Goal: Task Accomplishment & Management: Manage account settings

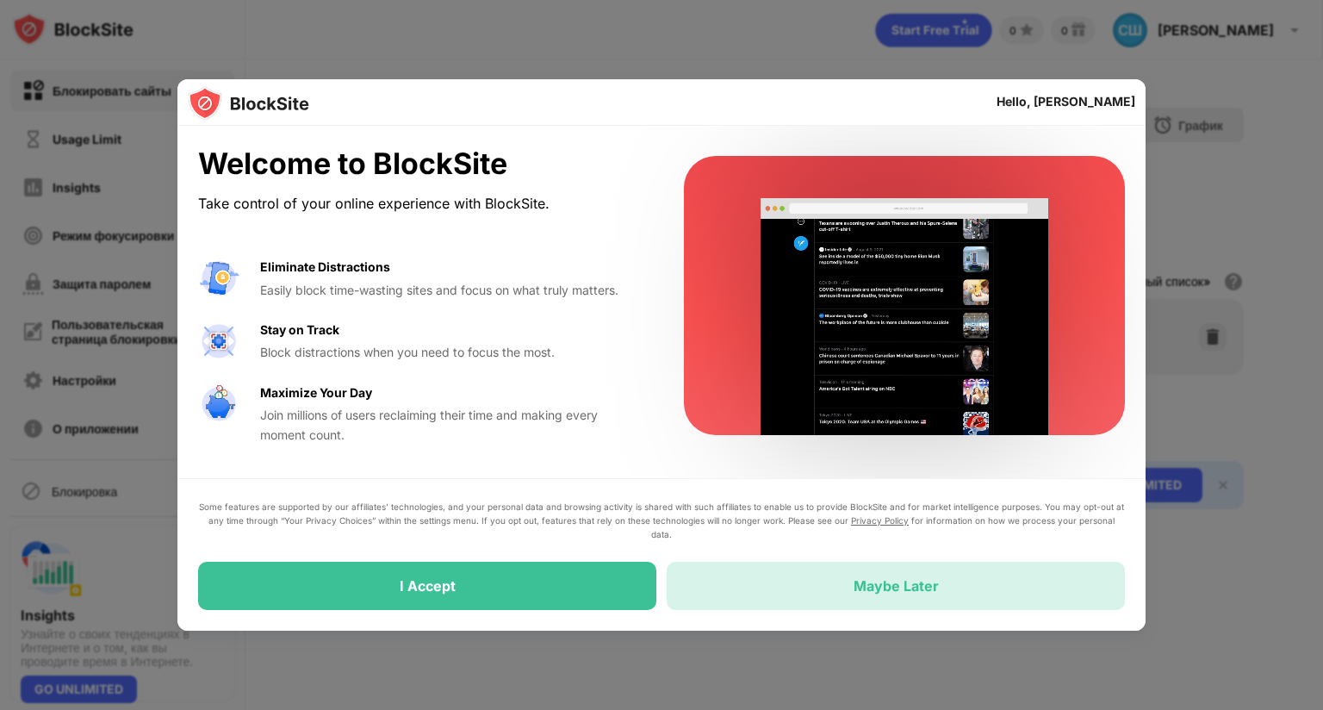
click at [849, 561] on div "Maybe Later" at bounding box center [896, 585] width 458 height 48
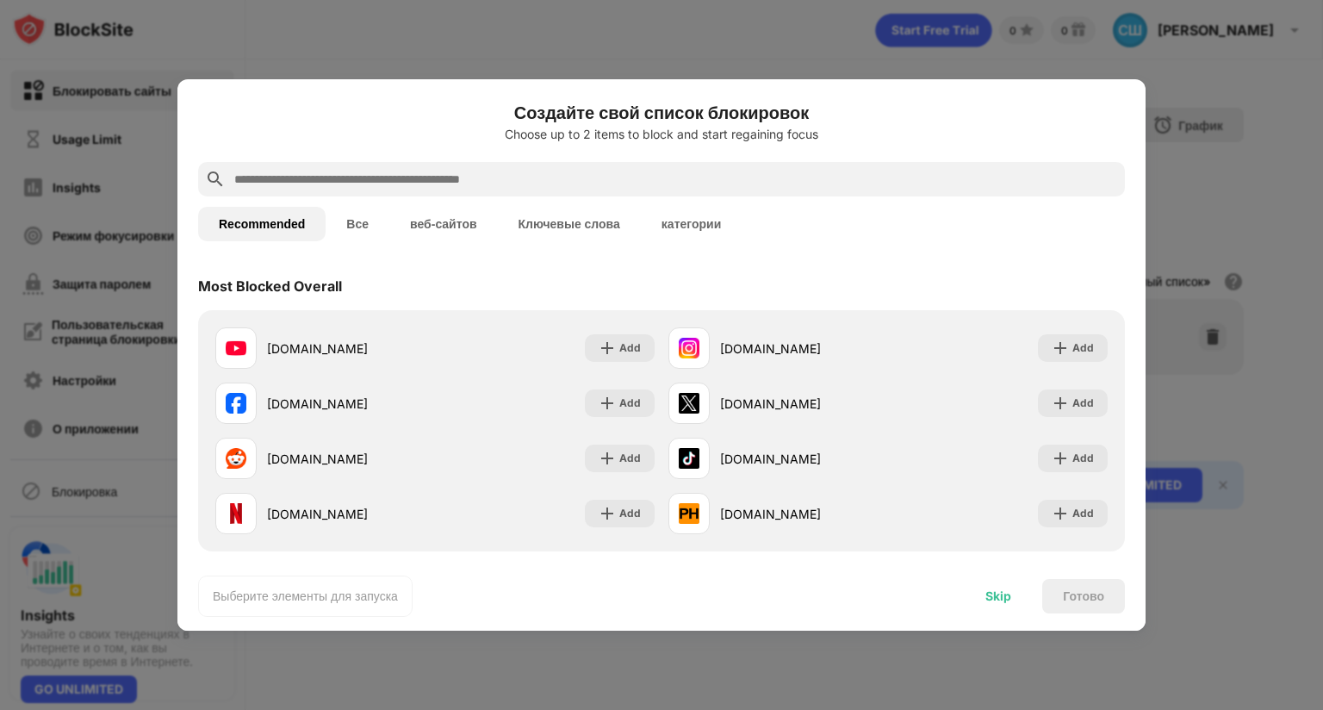
click at [992, 589] on div "Skip" at bounding box center [998, 596] width 26 height 14
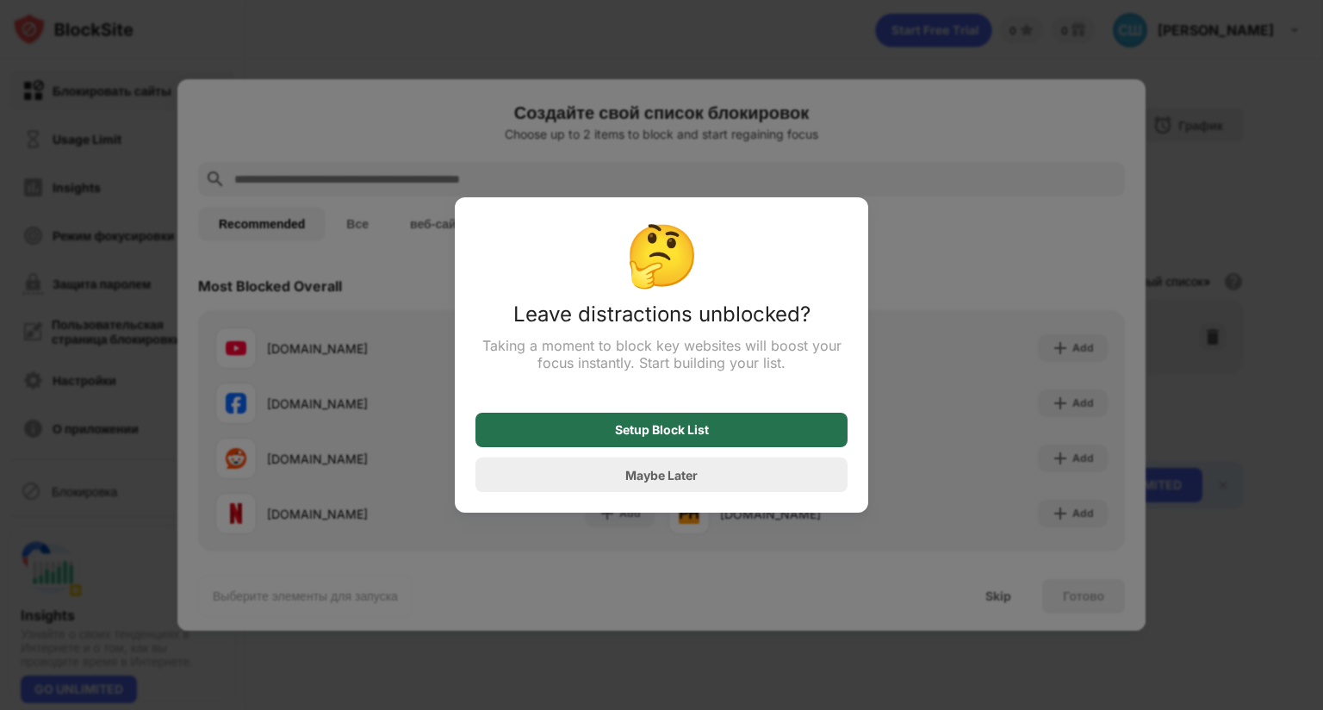
click at [692, 423] on div "Setup Block List" at bounding box center [662, 430] width 94 height 14
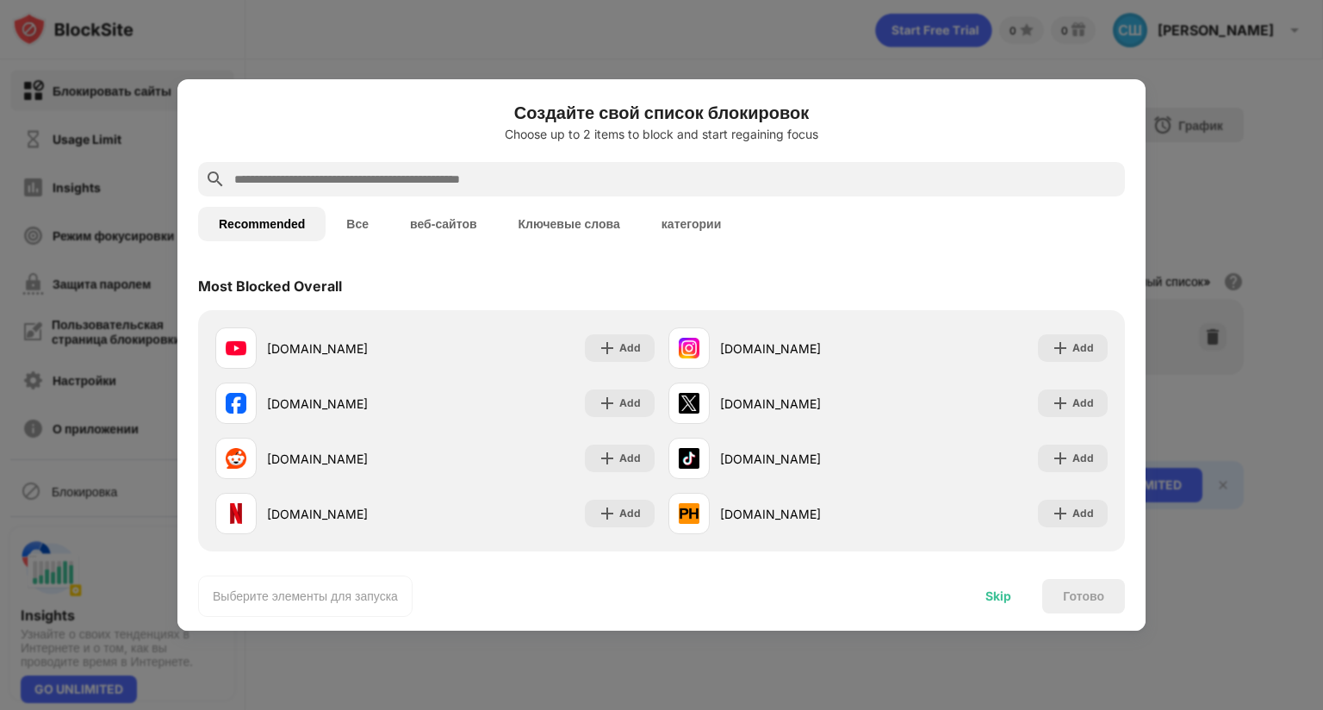
click at [1007, 589] on div "Skip" at bounding box center [998, 596] width 26 height 14
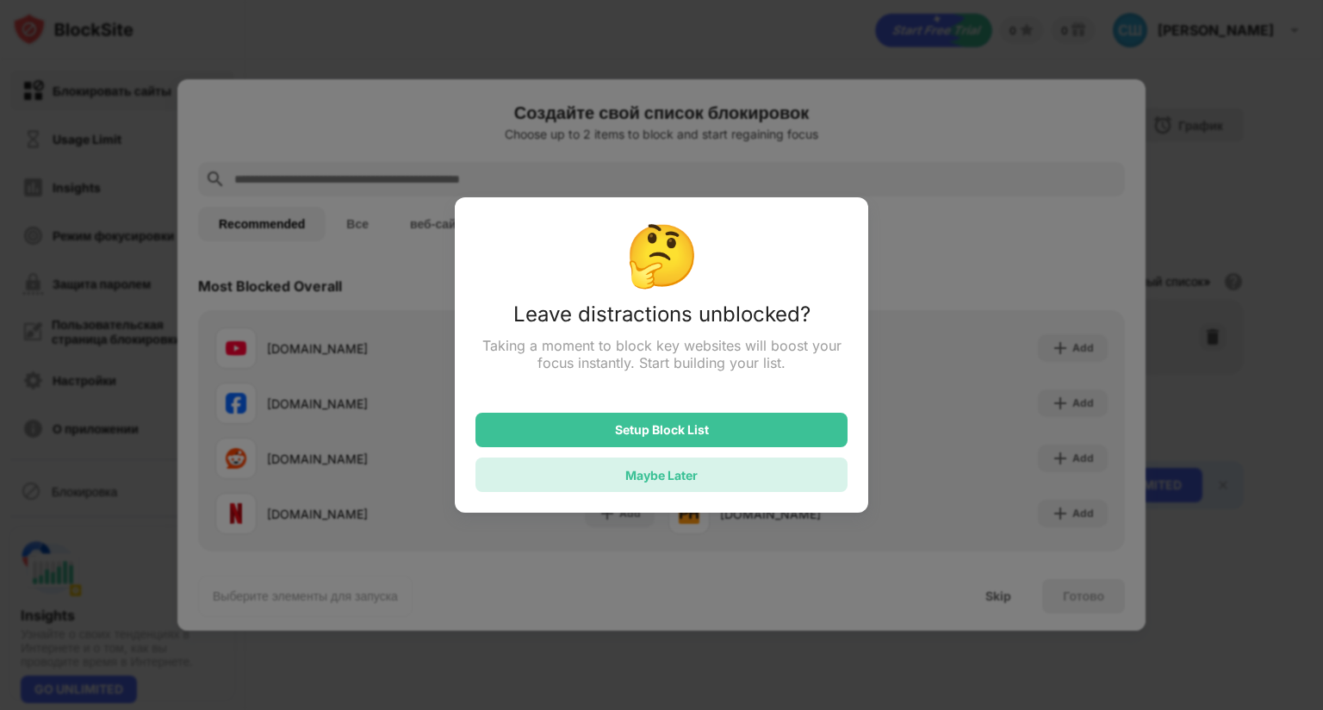
click at [710, 457] on div "Maybe Later" at bounding box center [661, 474] width 372 height 34
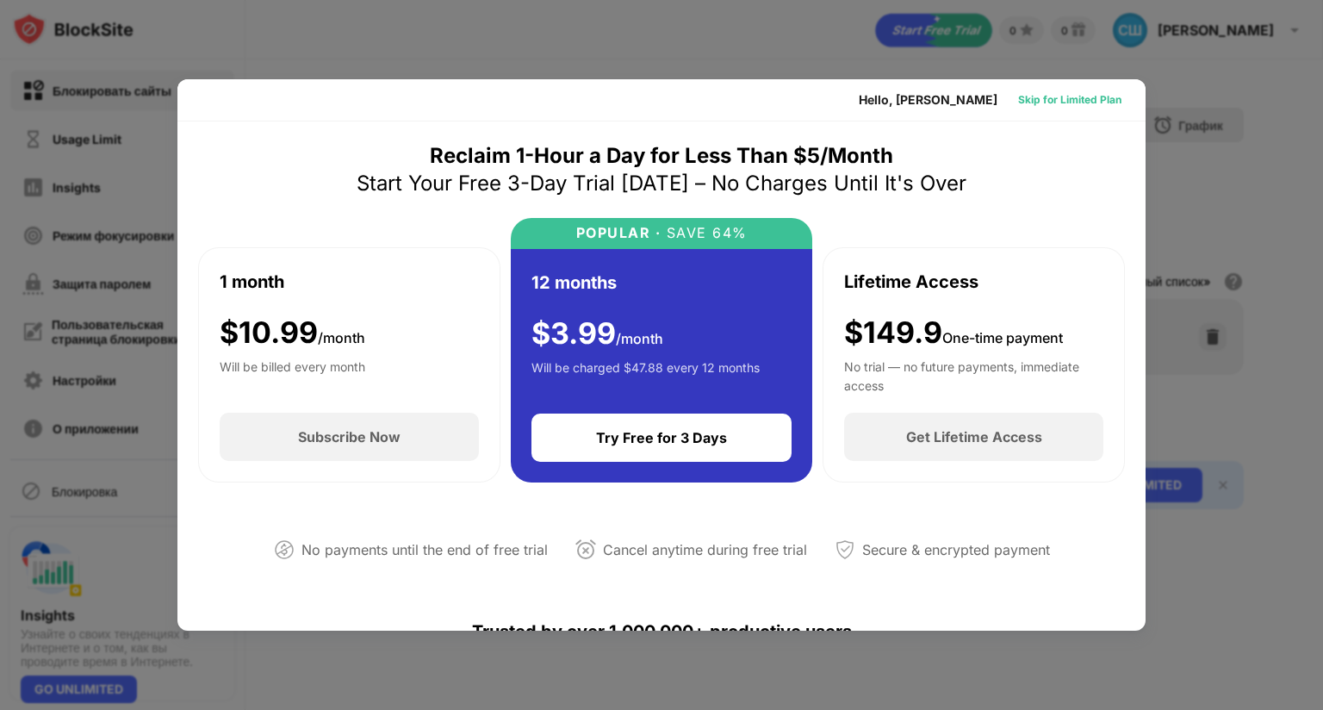
click at [1046, 91] on div "Skip for Limited Plan" at bounding box center [1069, 99] width 103 height 17
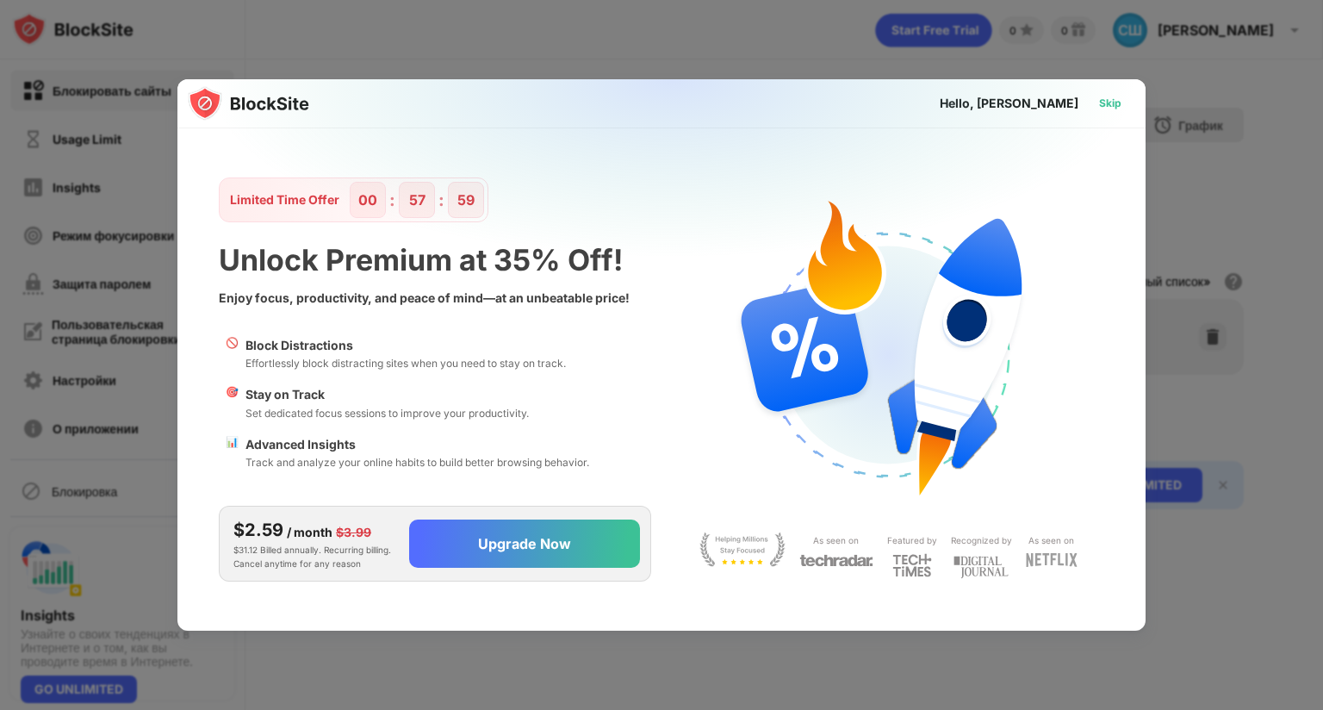
click at [1113, 95] on div "Skip" at bounding box center [1110, 103] width 22 height 17
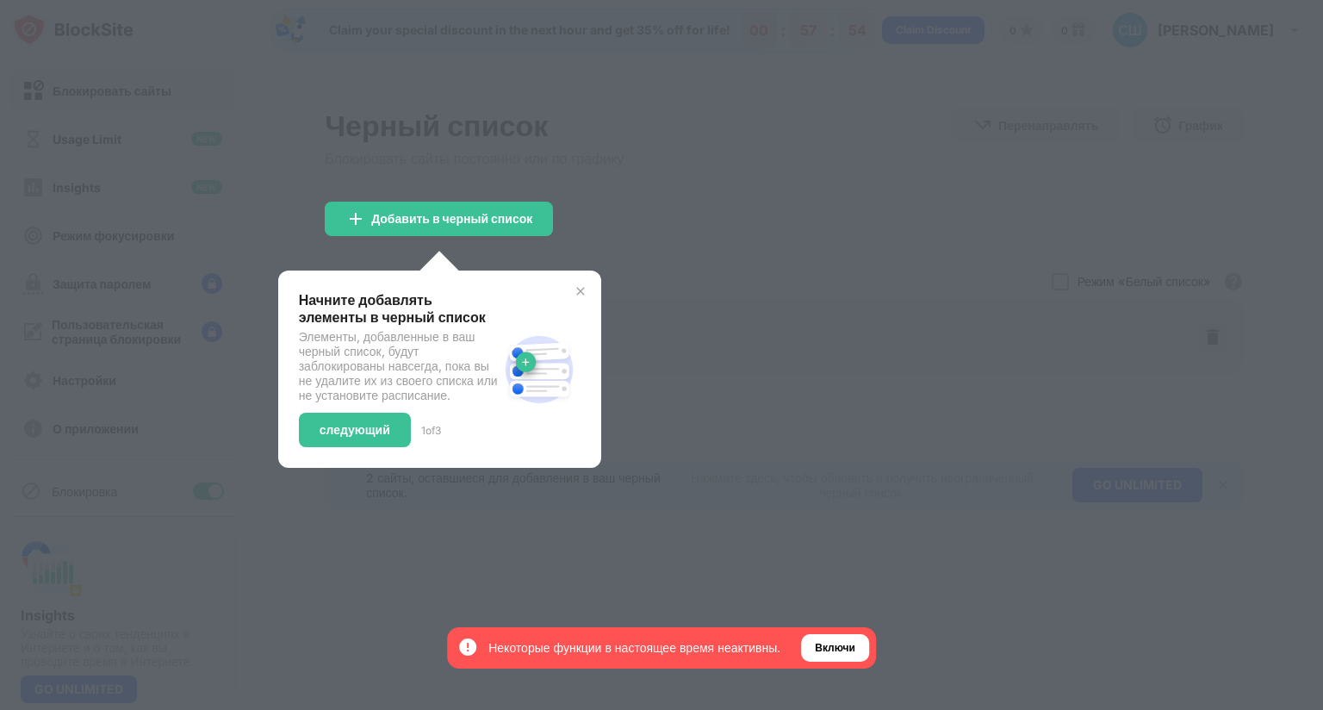
click at [580, 290] on img at bounding box center [581, 291] width 14 height 14
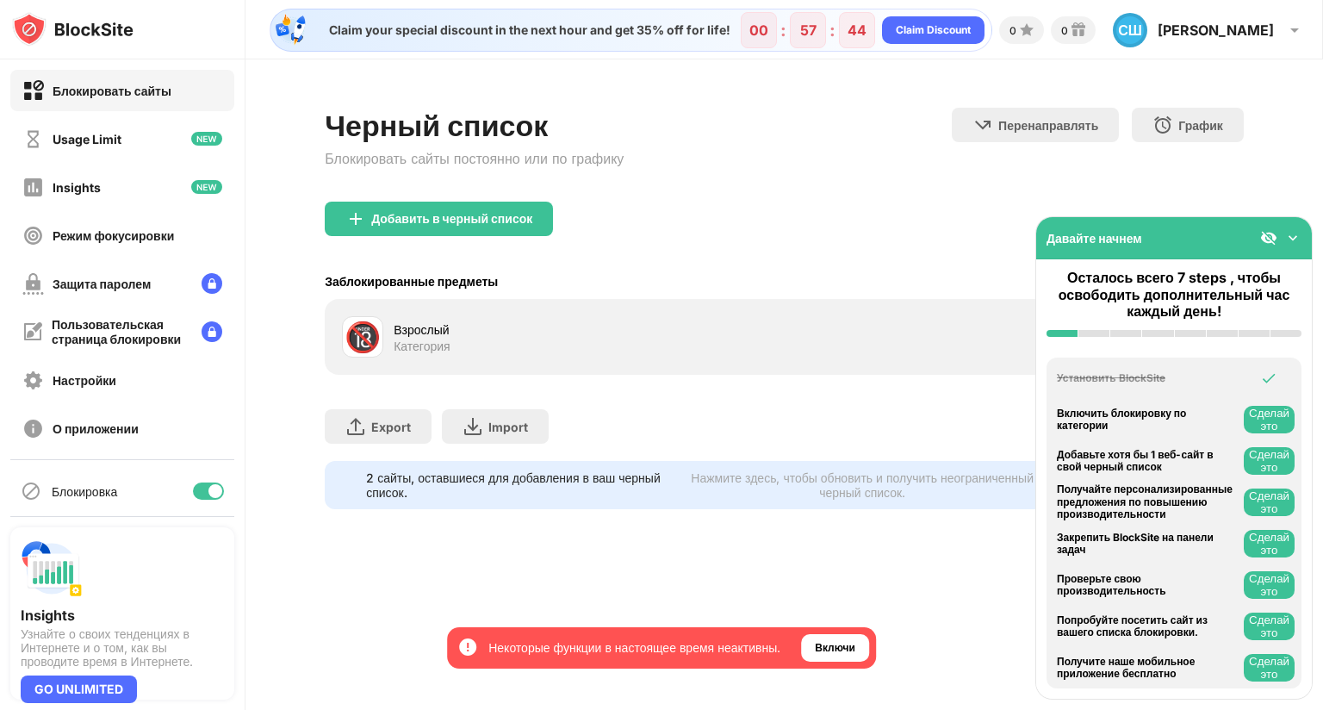
click at [1294, 229] on img at bounding box center [1292, 237] width 17 height 17
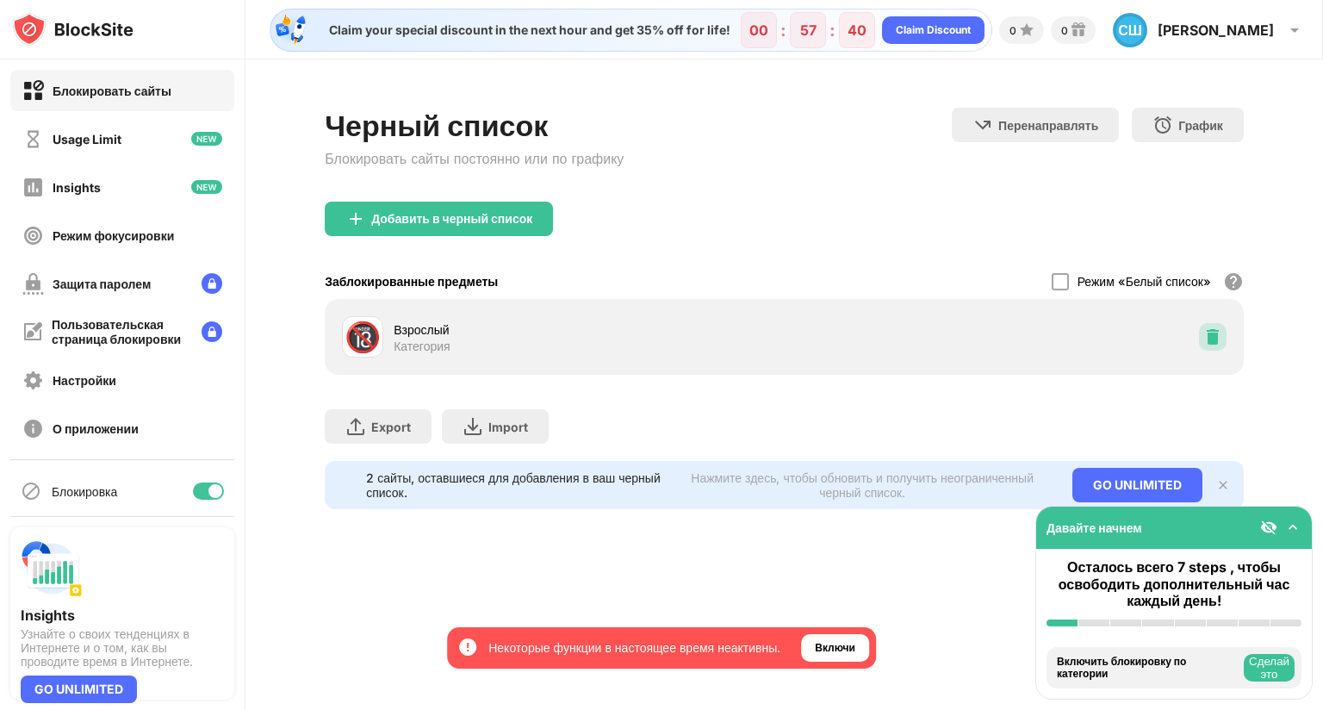
click at [1212, 337] on img at bounding box center [1212, 336] width 17 height 17
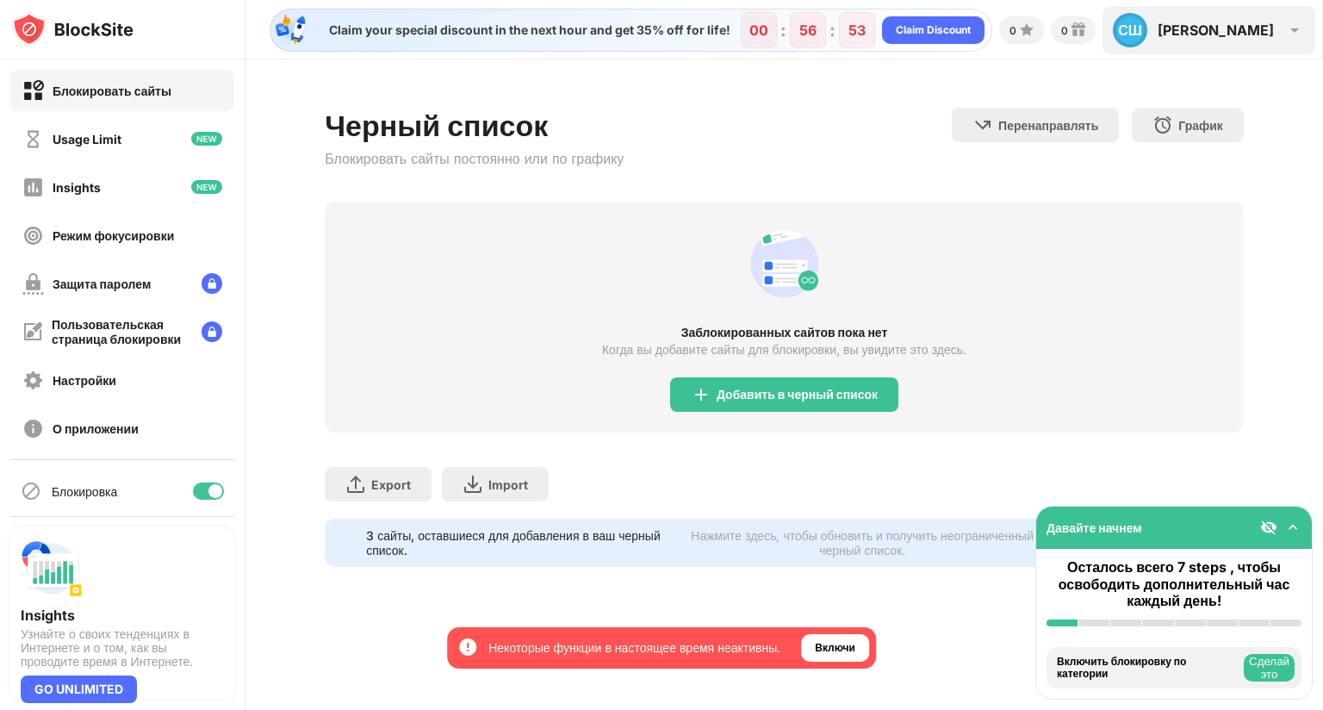
click at [1293, 26] on img at bounding box center [1294, 30] width 21 height 21
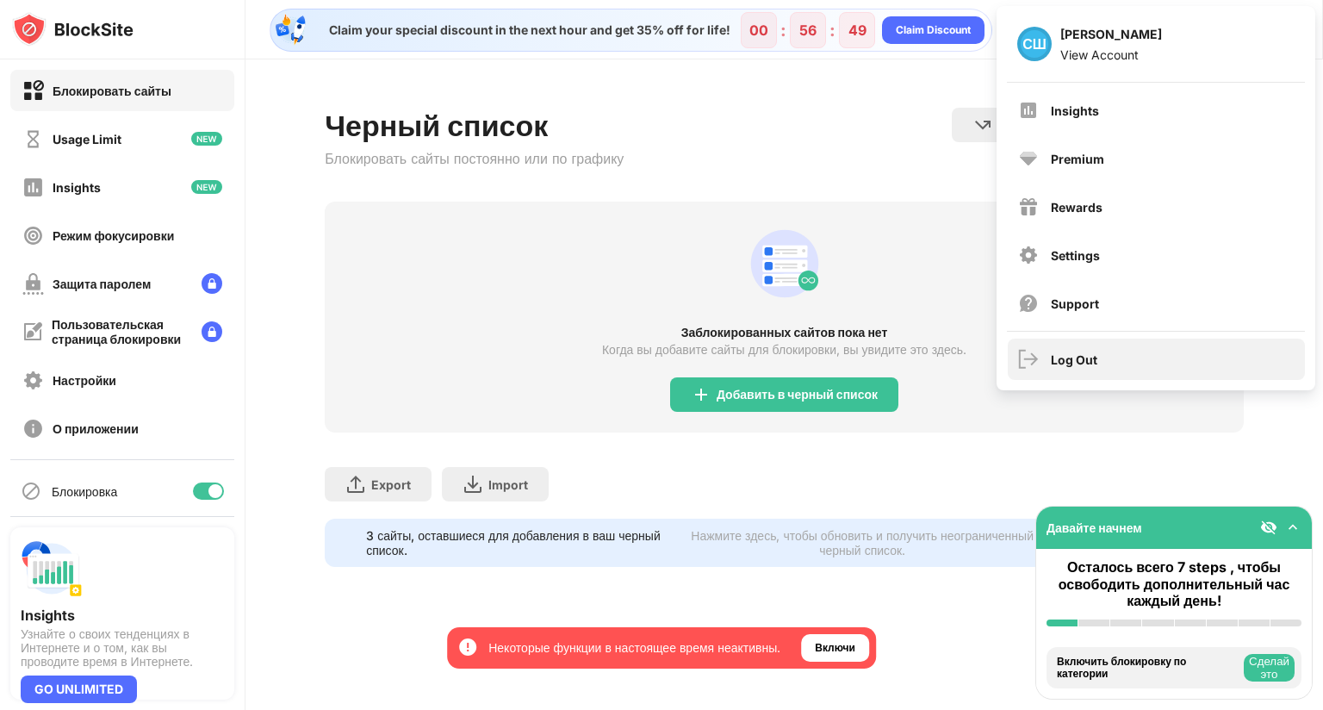
click at [1079, 365] on div "Log Out" at bounding box center [1074, 359] width 47 height 15
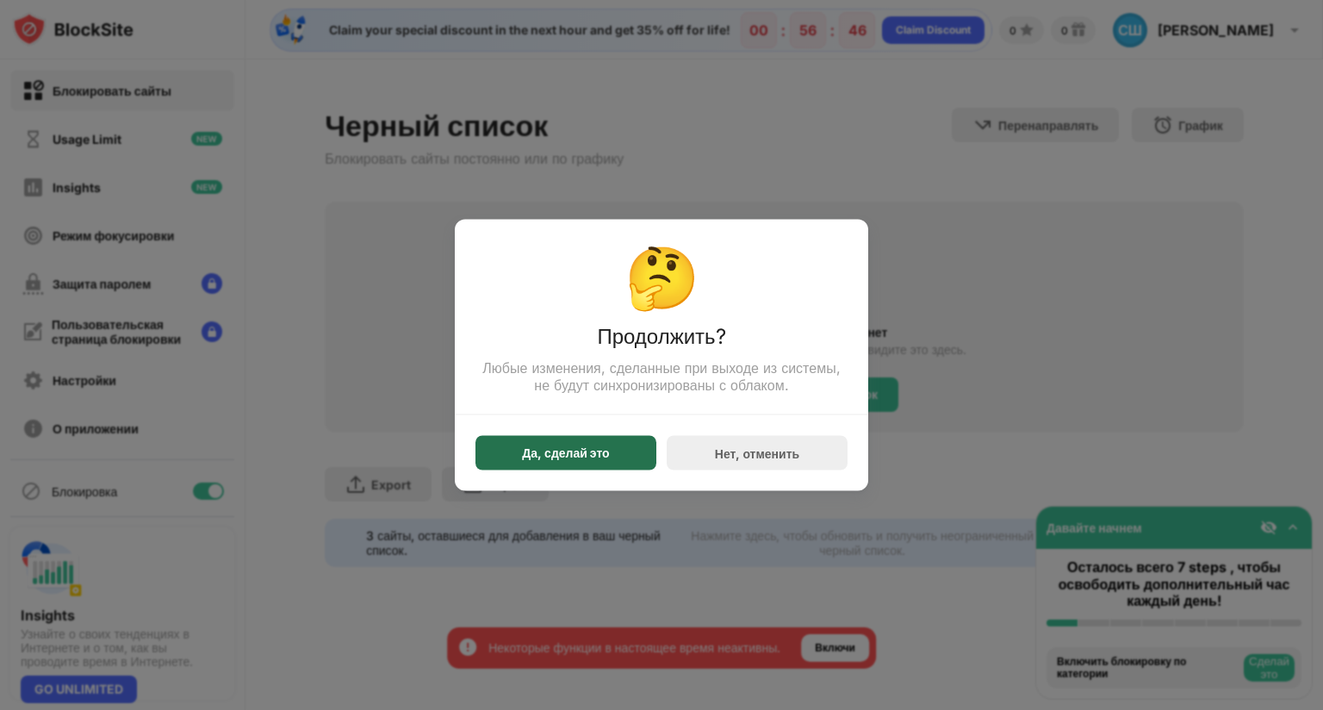
click at [589, 446] on div "Да, сделай это" at bounding box center [565, 453] width 87 height 14
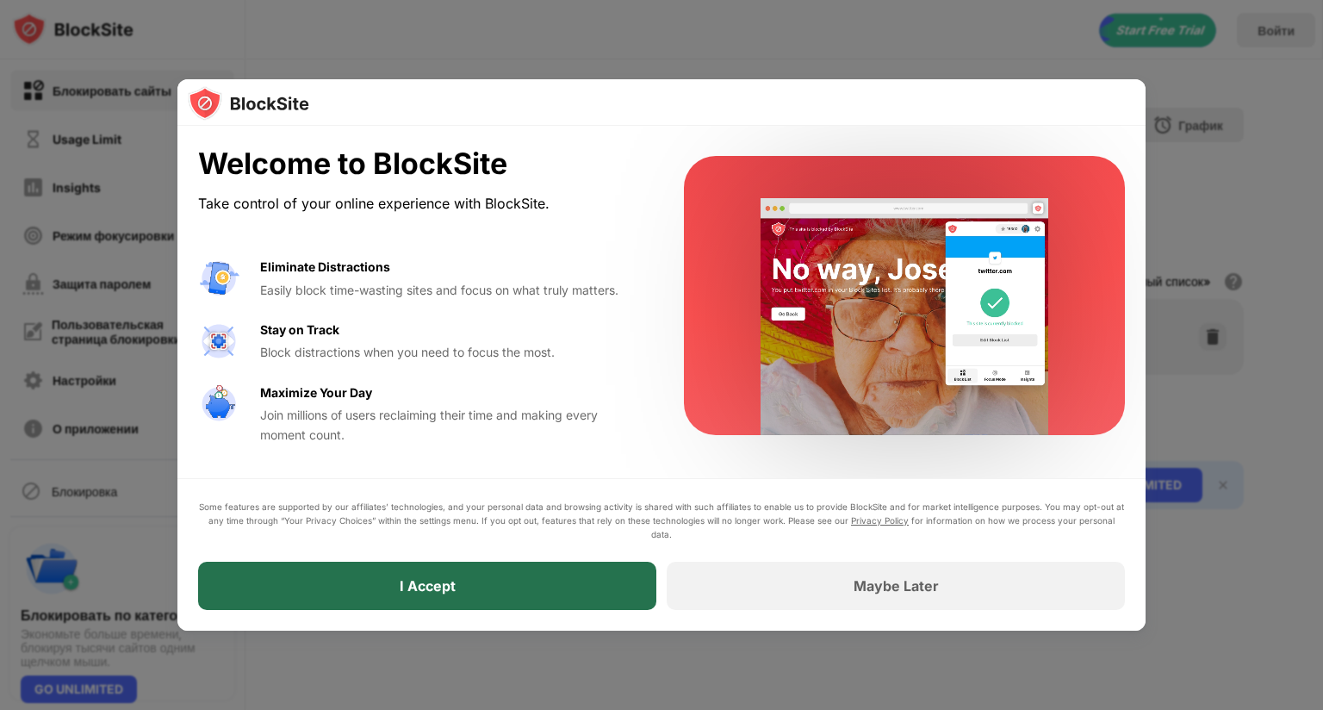
click at [489, 561] on div "I Accept" at bounding box center [427, 585] width 458 height 48
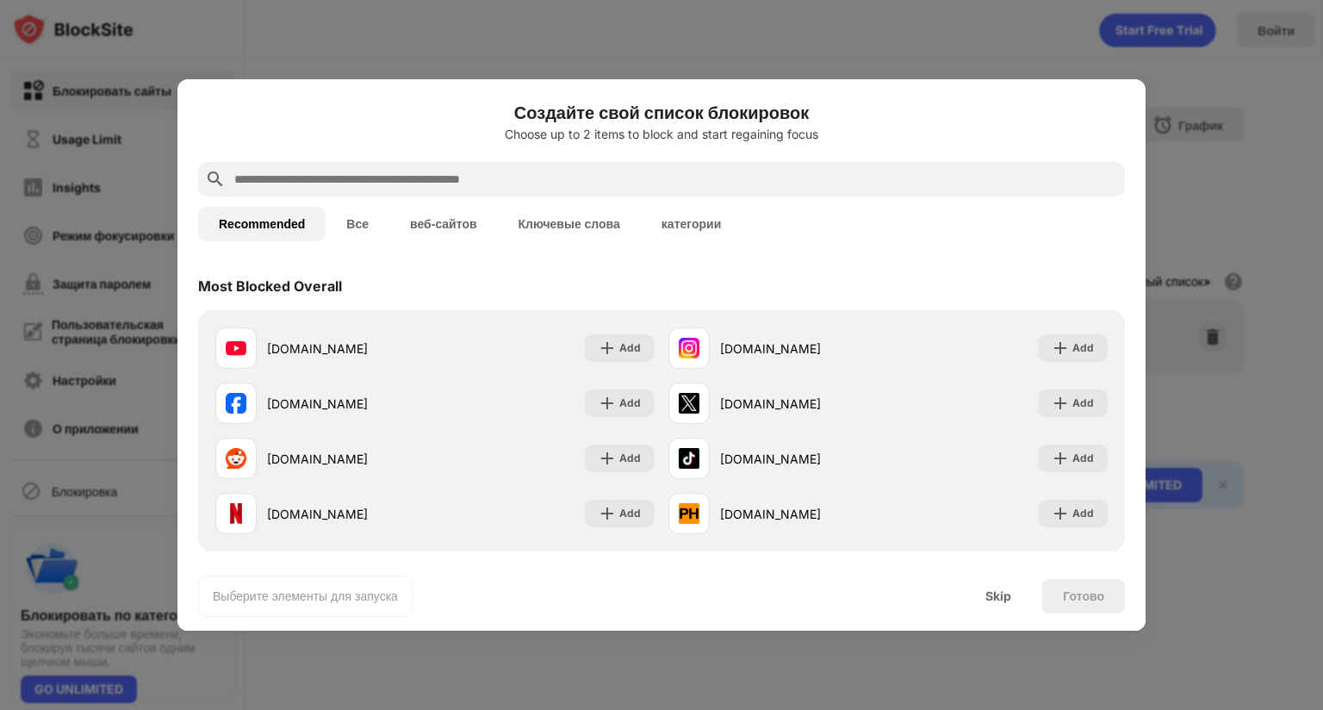
click at [355, 207] on button "Все" at bounding box center [358, 224] width 64 height 34
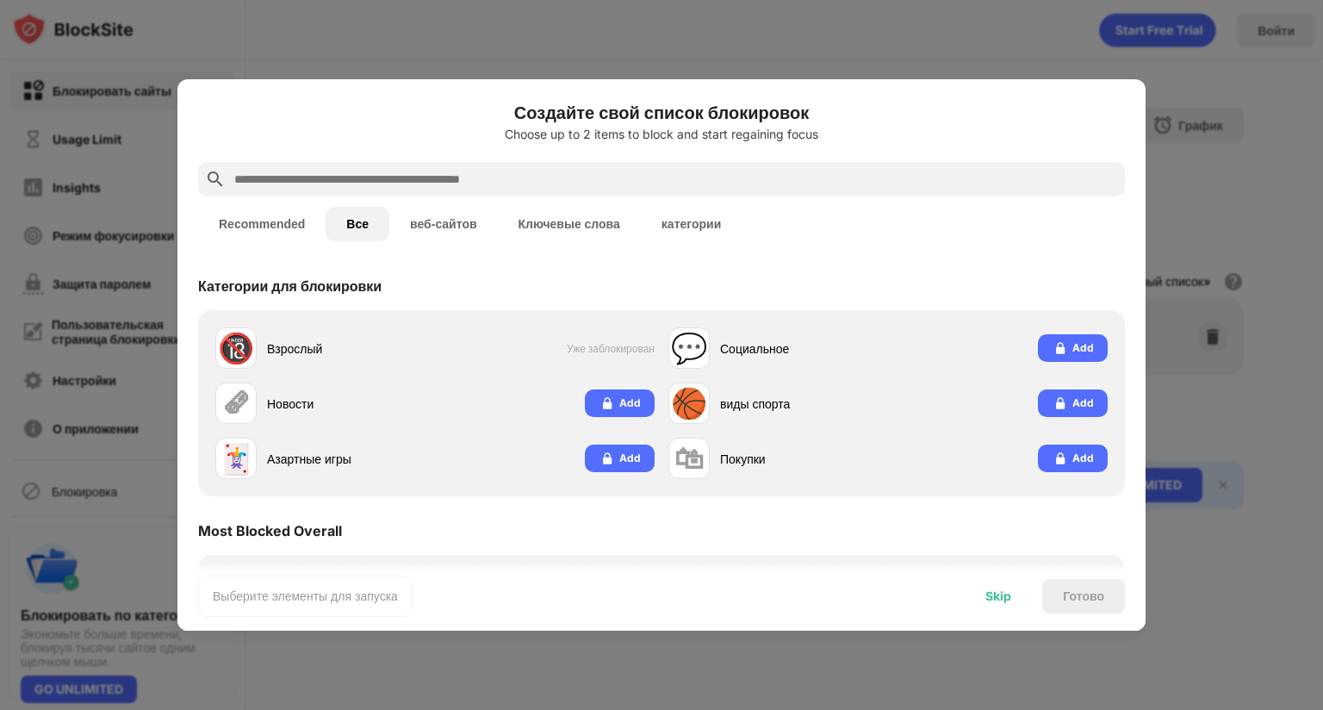
click at [1009, 589] on div "Skip" at bounding box center [998, 596] width 26 height 14
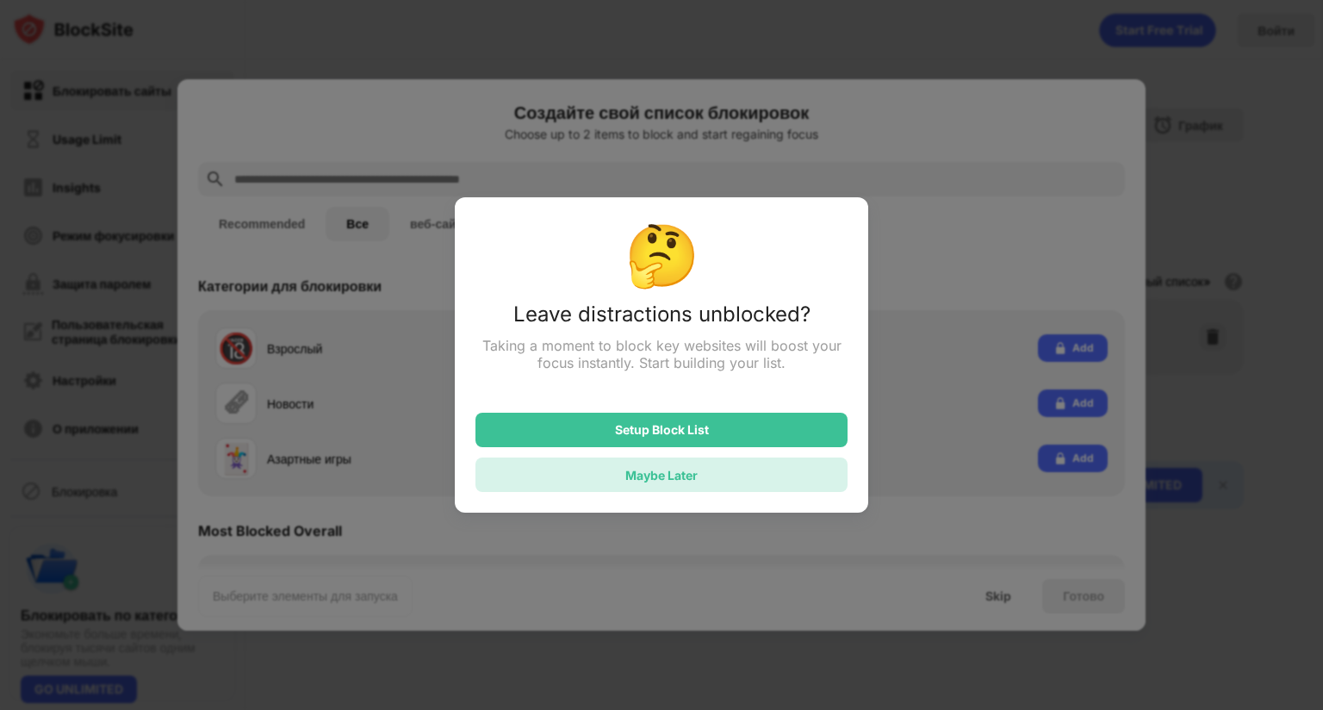
click at [731, 457] on div "Maybe Later" at bounding box center [661, 474] width 372 height 34
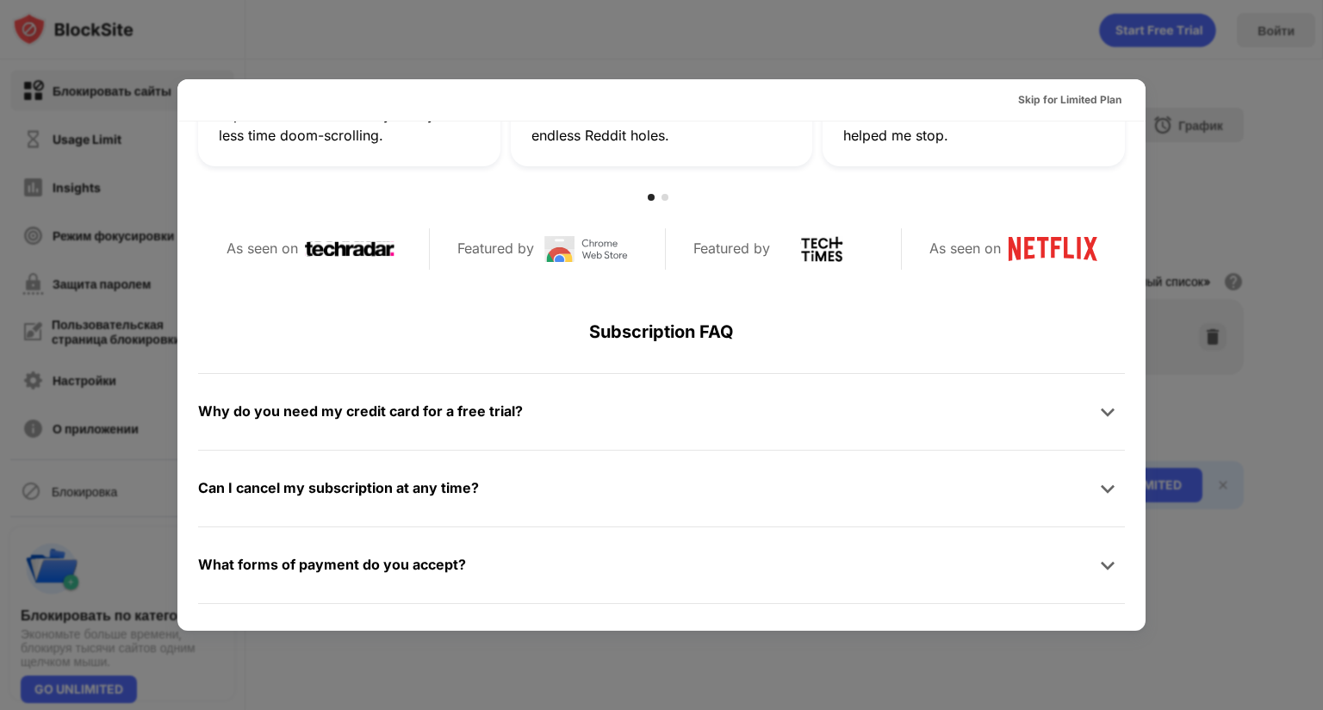
scroll to position [840, 0]
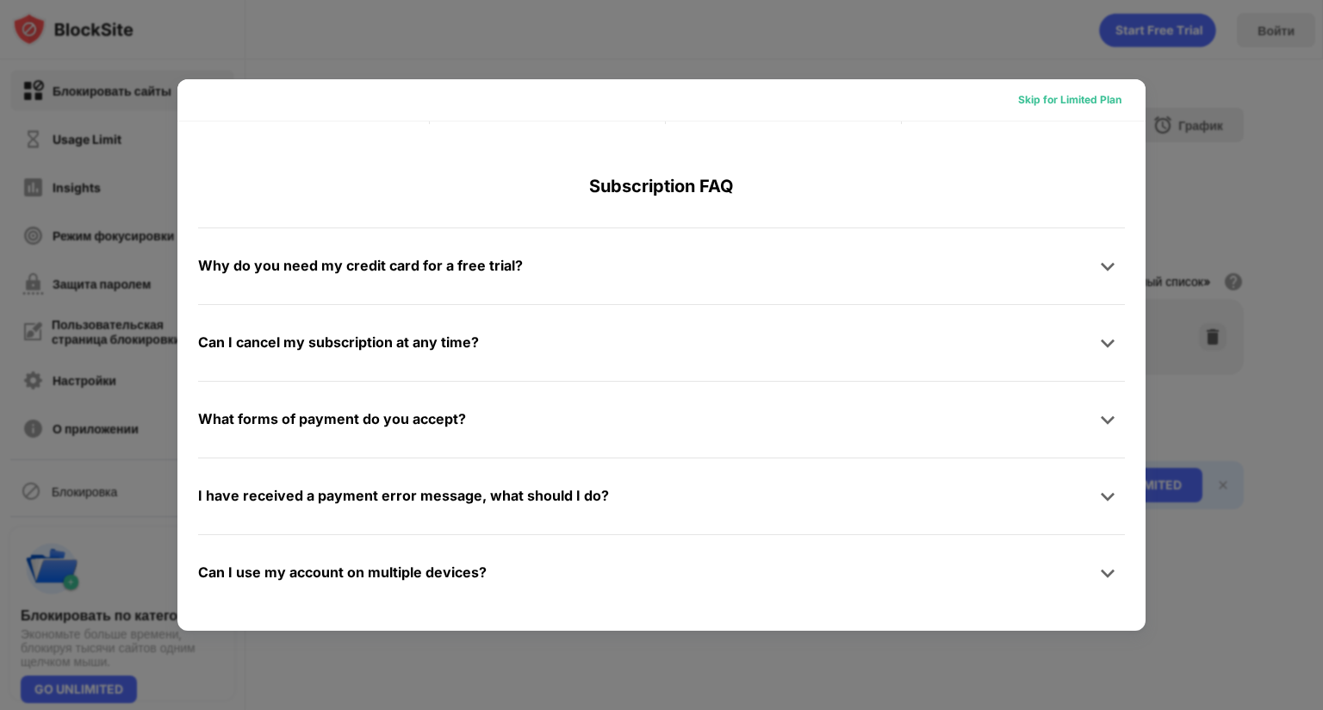
click at [1070, 86] on div "Skip for Limited Plan" at bounding box center [1069, 100] width 131 height 28
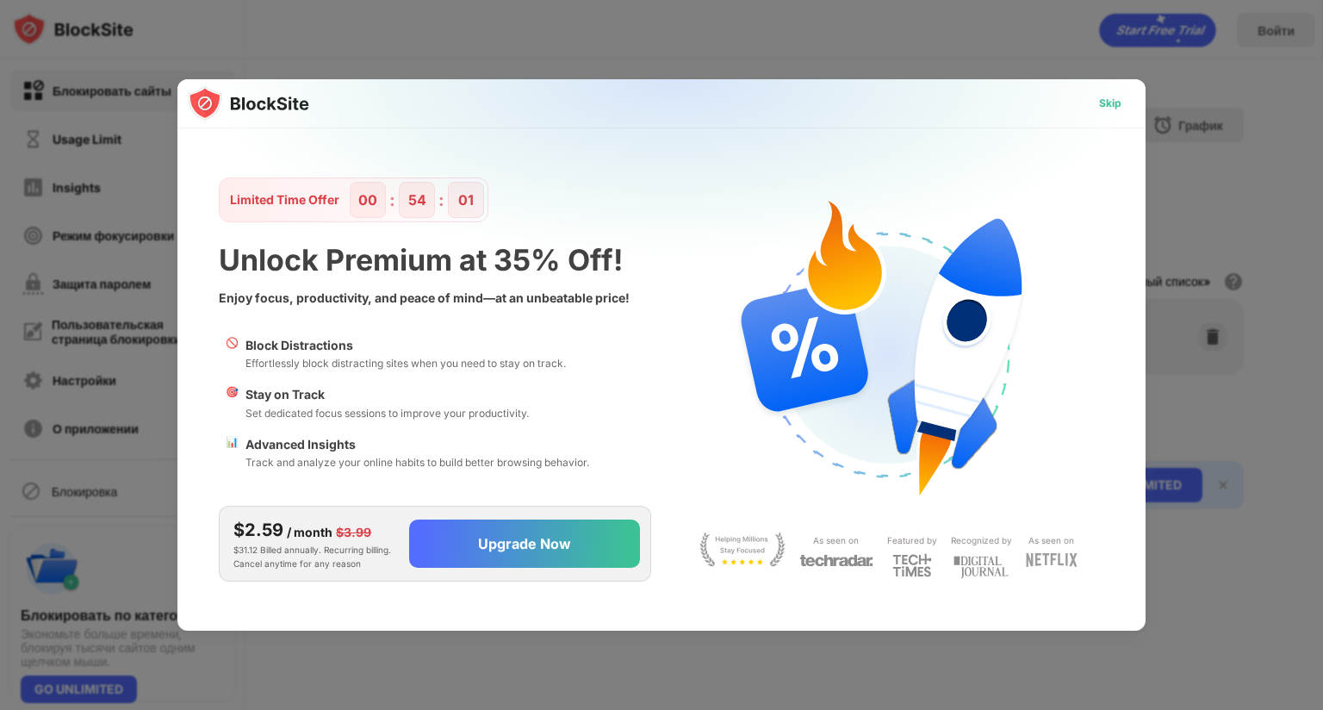
click at [1109, 95] on div "Skip" at bounding box center [1110, 103] width 22 height 17
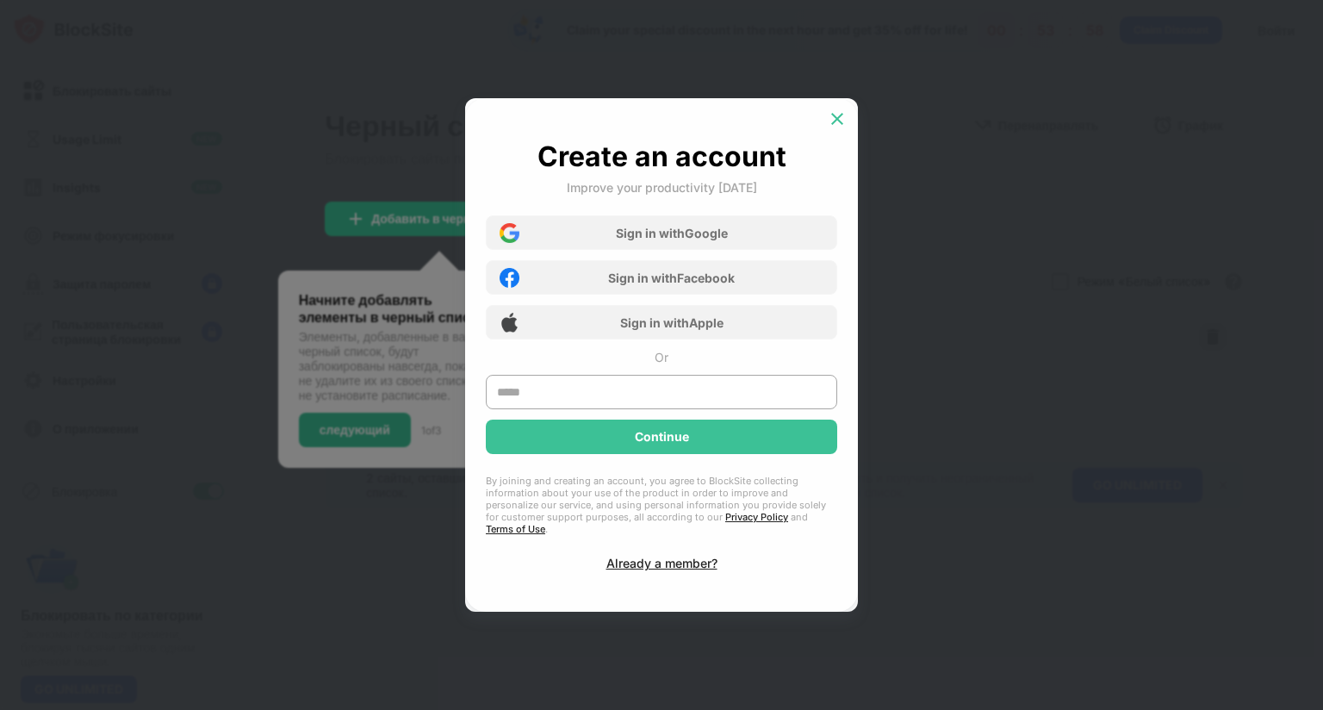
click at [840, 110] on img at bounding box center [836, 118] width 17 height 17
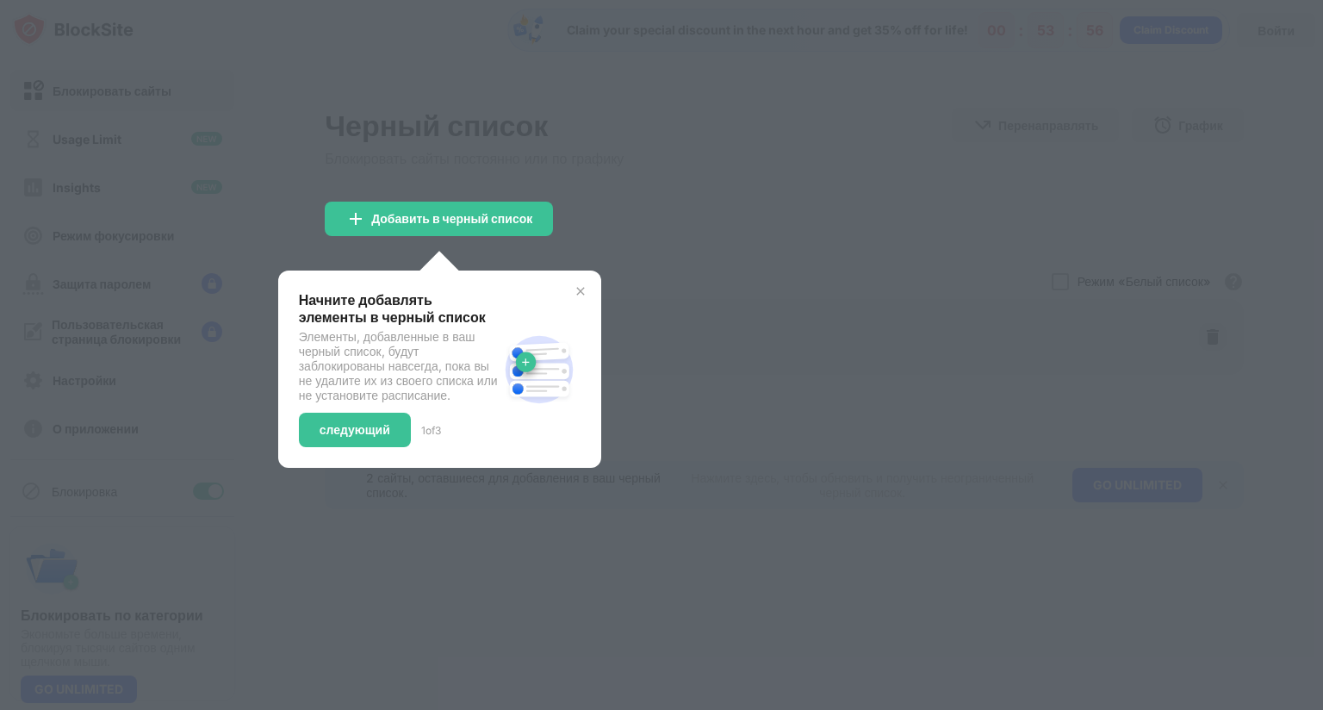
click at [580, 292] on img at bounding box center [581, 291] width 14 height 14
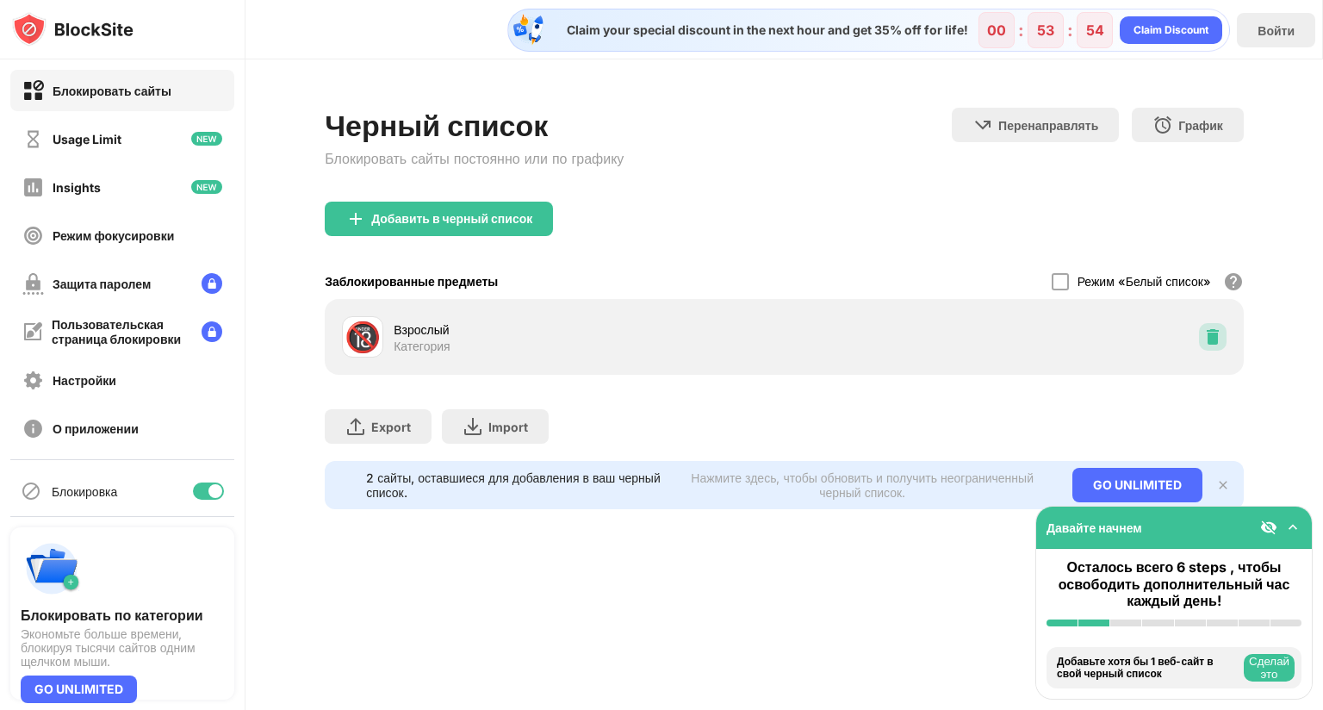
click at [1211, 344] on div at bounding box center [1213, 337] width 28 height 28
